Goal: Information Seeking & Learning: Learn about a topic

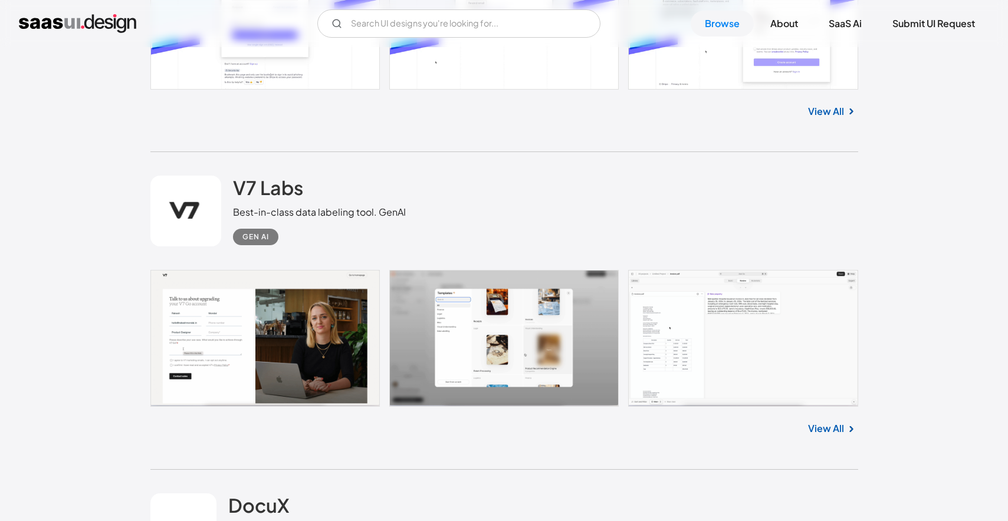
scroll to position [1288, 0]
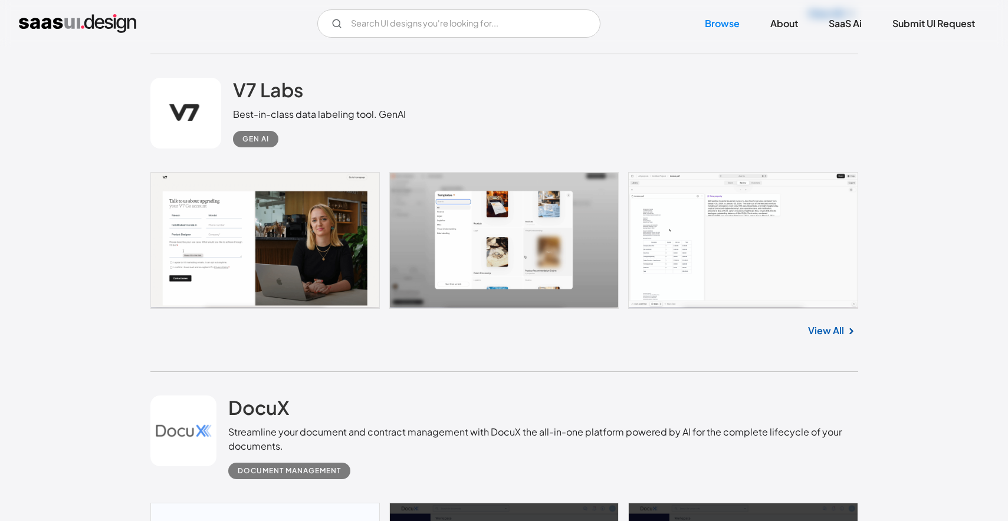
click at [269, 254] on link at bounding box center [503, 240] width 707 height 137
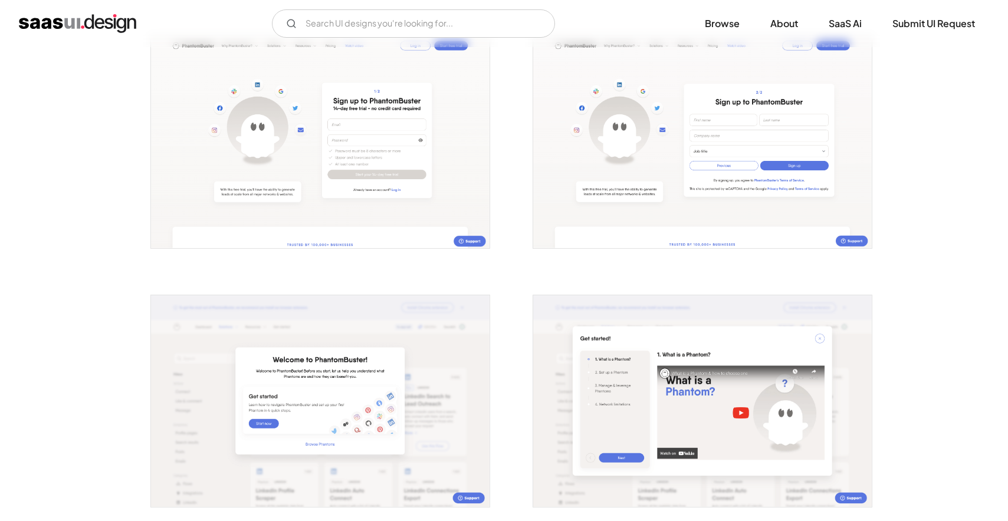
scroll to position [239, 0]
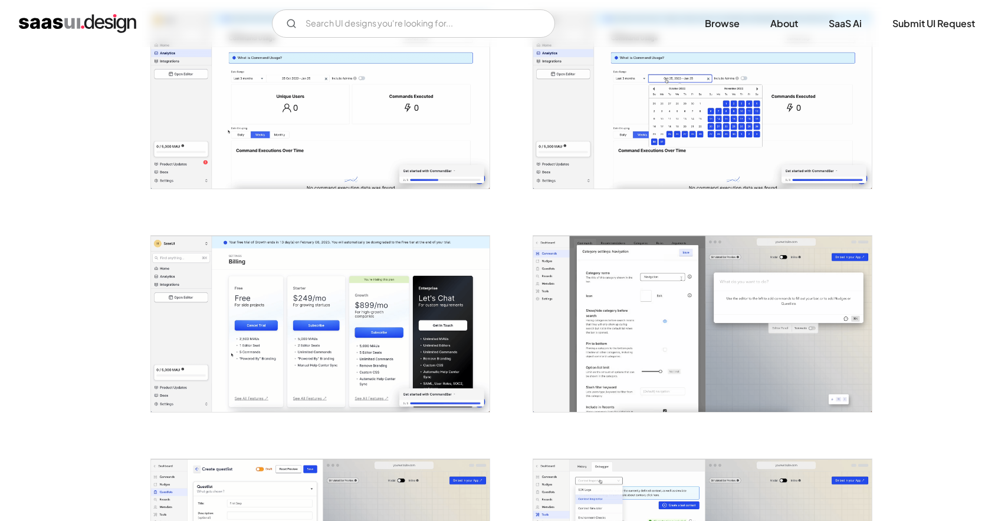
scroll to position [770, 0]
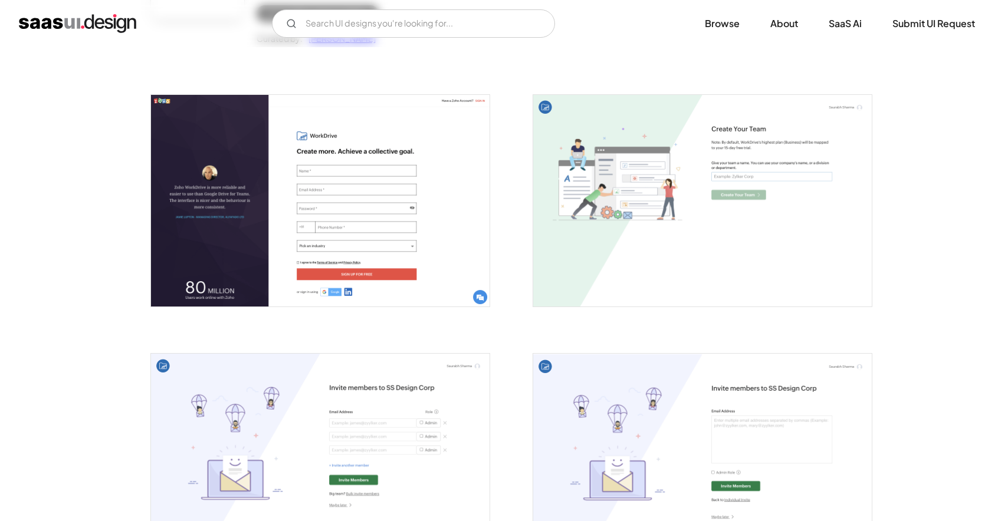
scroll to position [182, 0]
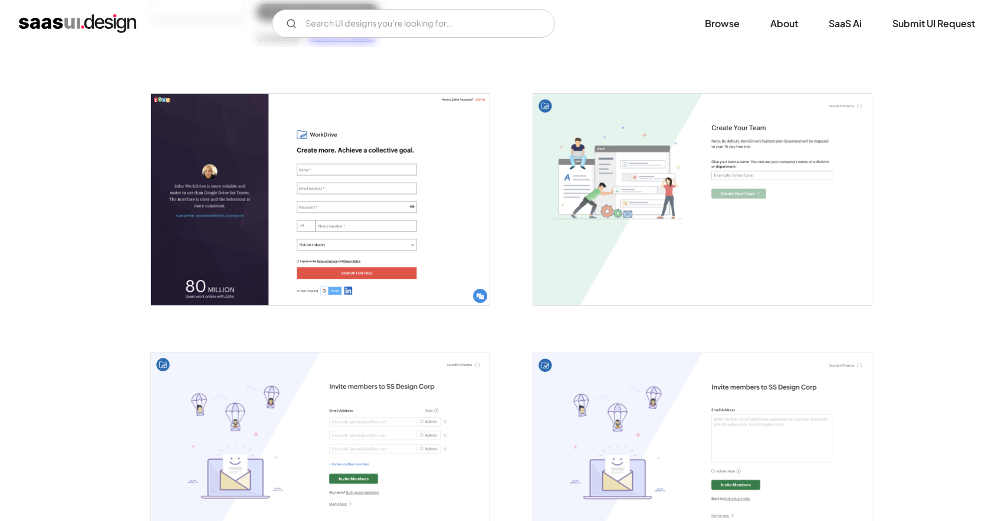
click at [389, 447] on img "open lightbox" at bounding box center [320, 459] width 338 height 212
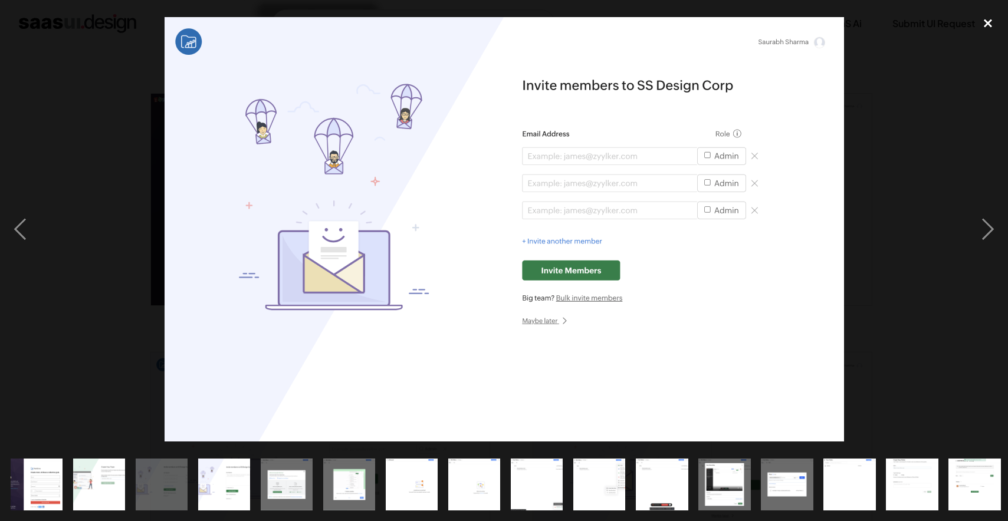
click at [986, 27] on div "close lightbox" at bounding box center [988, 24] width 40 height 26
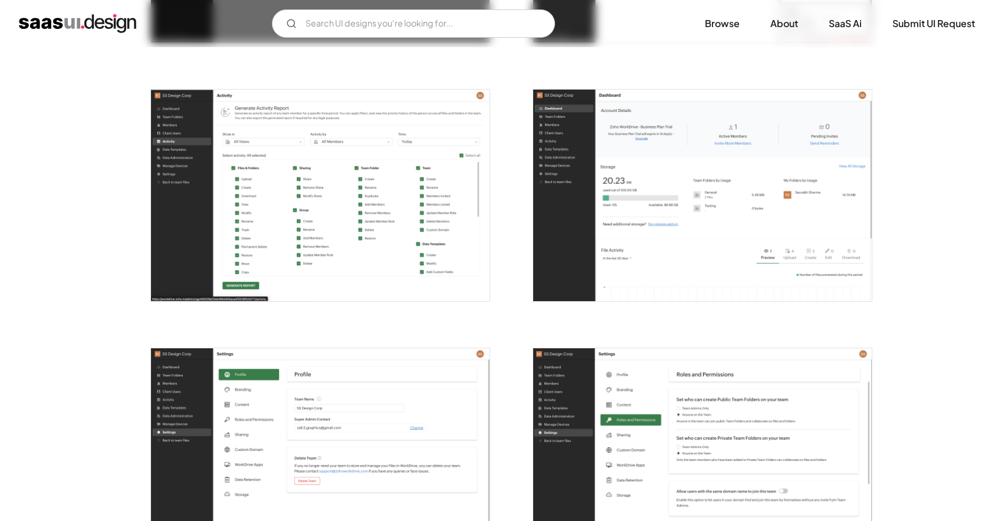
scroll to position [2775, 0]
